Goal: Transaction & Acquisition: Obtain resource

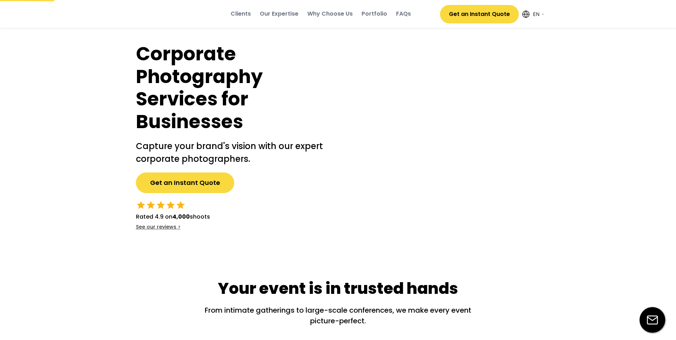
select select ""en""
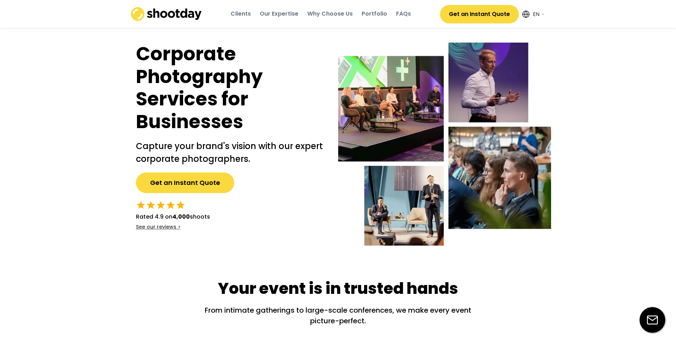
click at [209, 181] on button "Get an Instant Quote" at bounding box center [185, 182] width 98 height 21
